Goal: Information Seeking & Learning: Learn about a topic

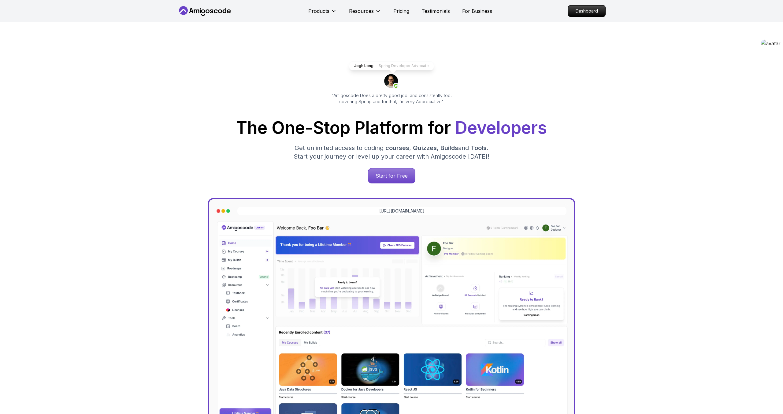
click at [581, 9] on p "Dashboard" at bounding box center [587, 11] width 37 height 11
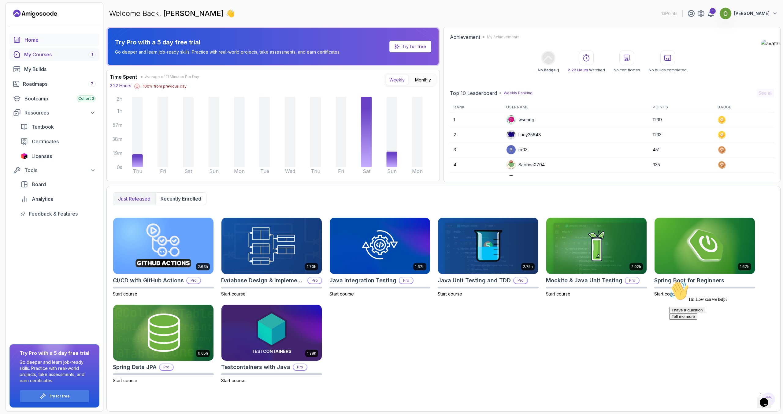
click at [33, 54] on div "My Courses 1" at bounding box center [60, 54] width 72 height 7
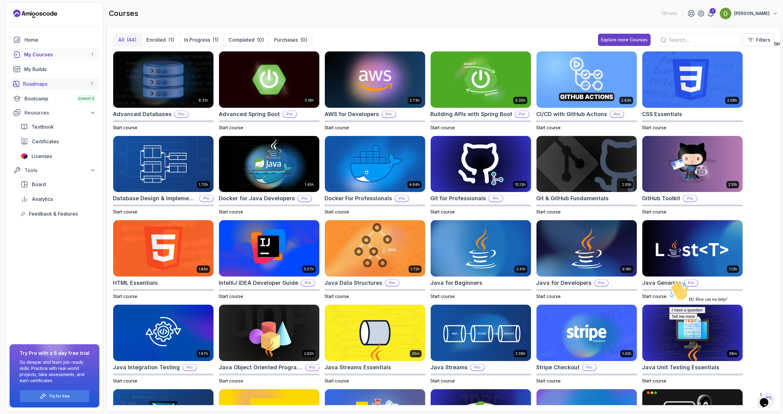
click at [36, 83] on div "Roadmaps 7" at bounding box center [59, 83] width 73 height 7
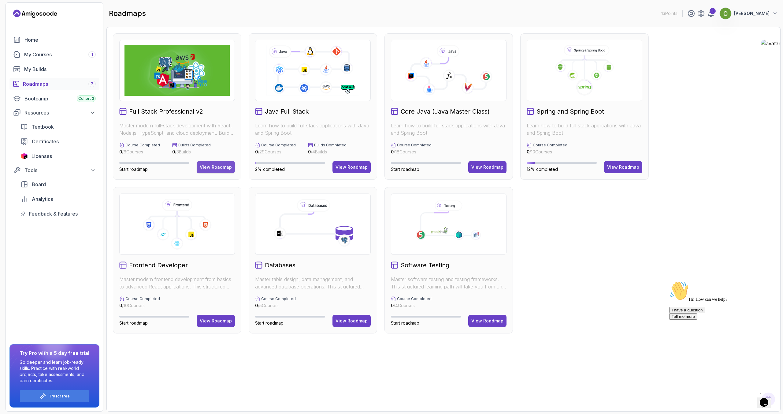
click at [209, 163] on button "View Roadmap" at bounding box center [216, 167] width 38 height 12
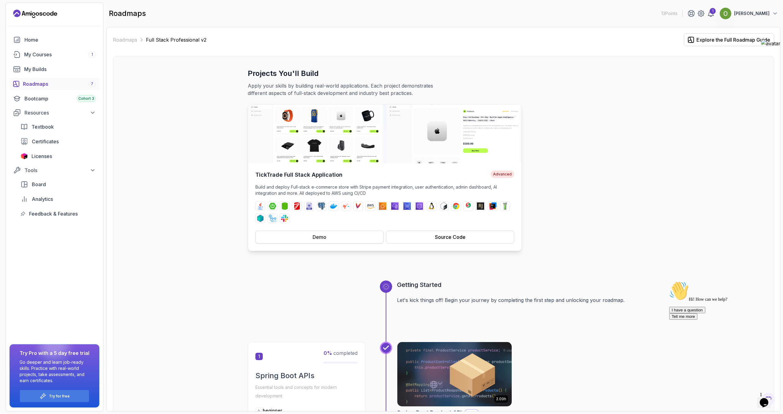
click at [323, 235] on div "Demo" at bounding box center [320, 236] width 14 height 7
click at [436, 235] on div "Source Code" at bounding box center [450, 236] width 31 height 7
